Goal: Subscribe to service/newsletter

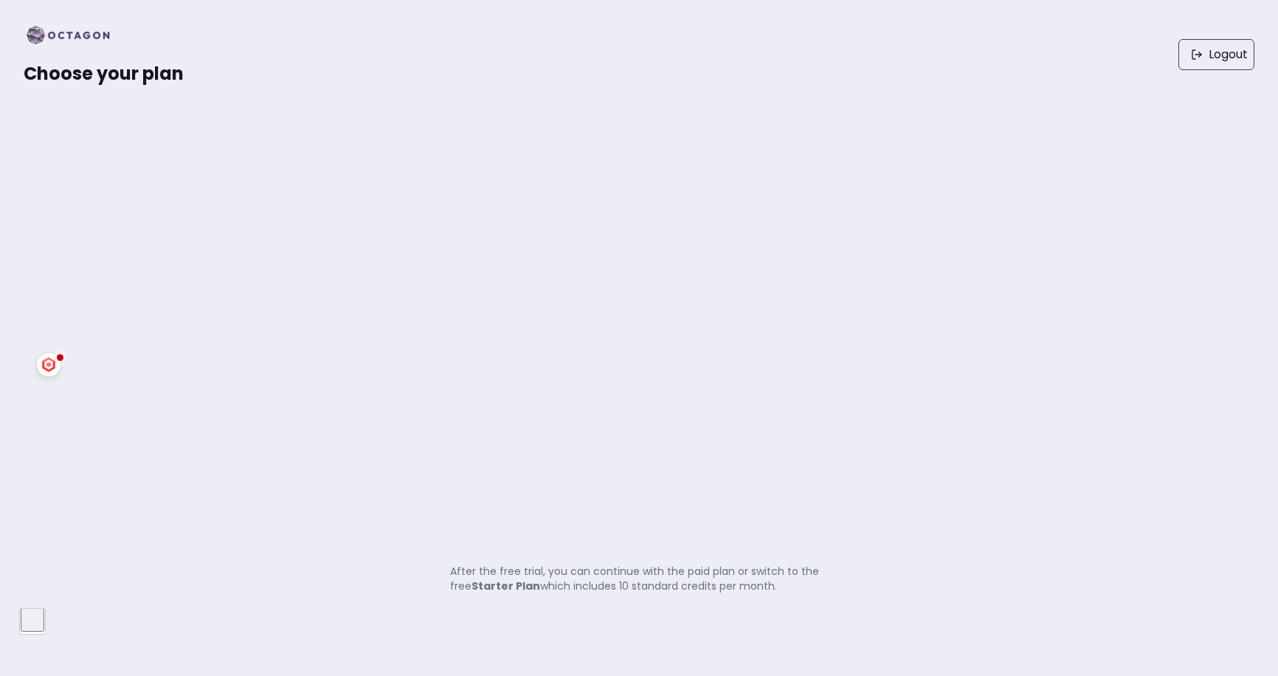
click at [67, 34] on img at bounding box center [73, 36] width 98 height 24
drag, startPoint x: 147, startPoint y: 100, endPoint x: 129, endPoint y: 69, distance: 35.7
click at [147, 97] on div "Choose your plan Logout" at bounding box center [639, 54] width 1278 height 109
click at [115, 62] on span "Choose your plan" at bounding box center [104, 73] width 160 height 24
